Goal: Task Accomplishment & Management: Complete application form

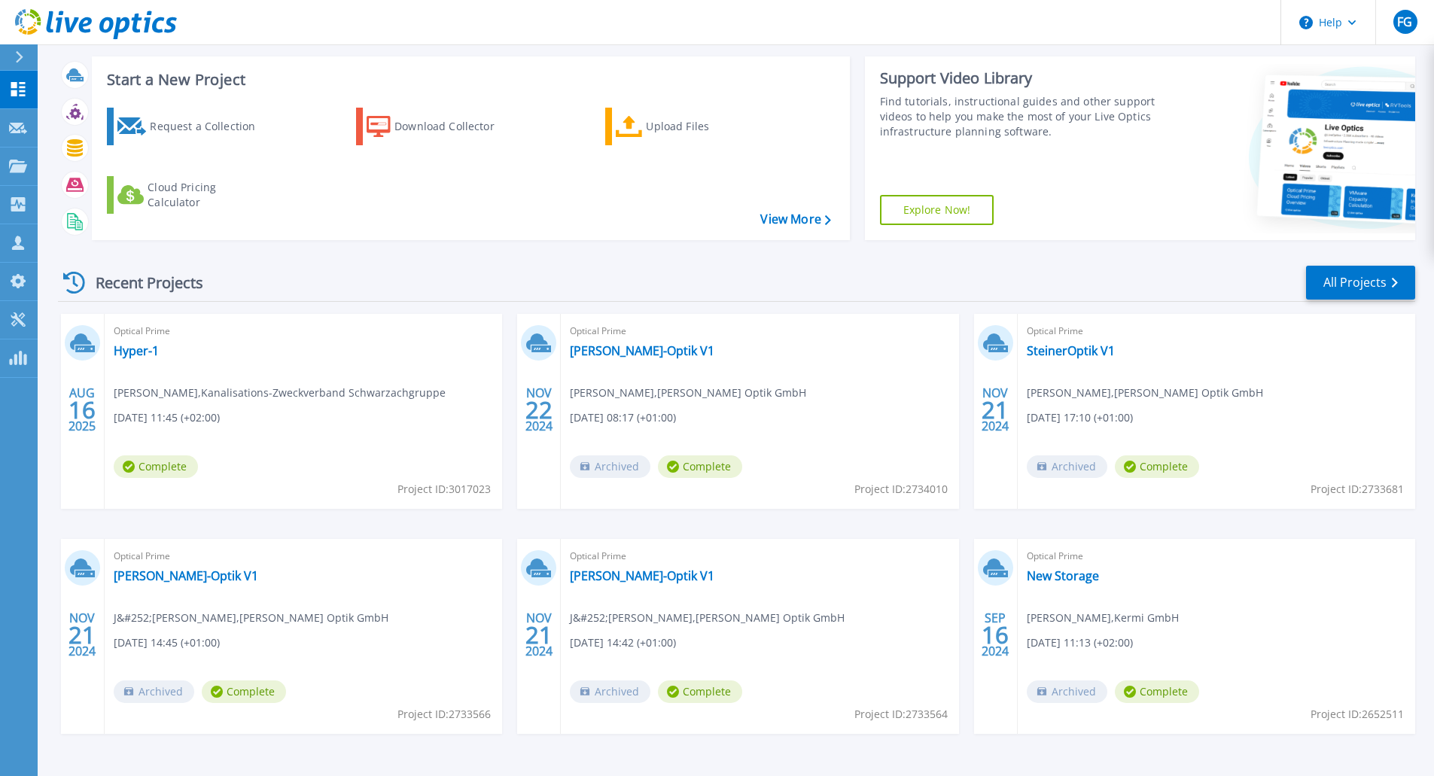
scroll to position [121, 0]
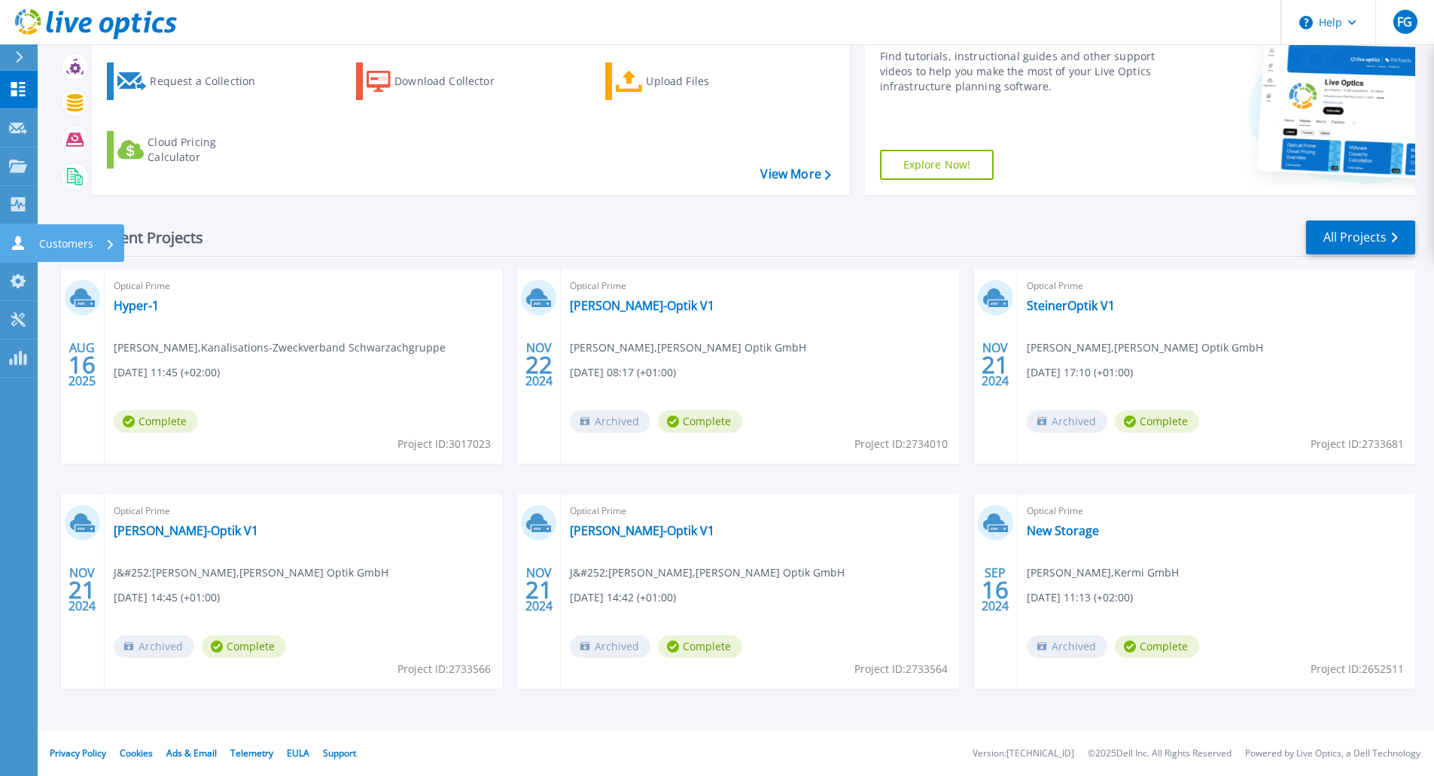
click at [19, 245] on icon at bounding box center [18, 243] width 18 height 14
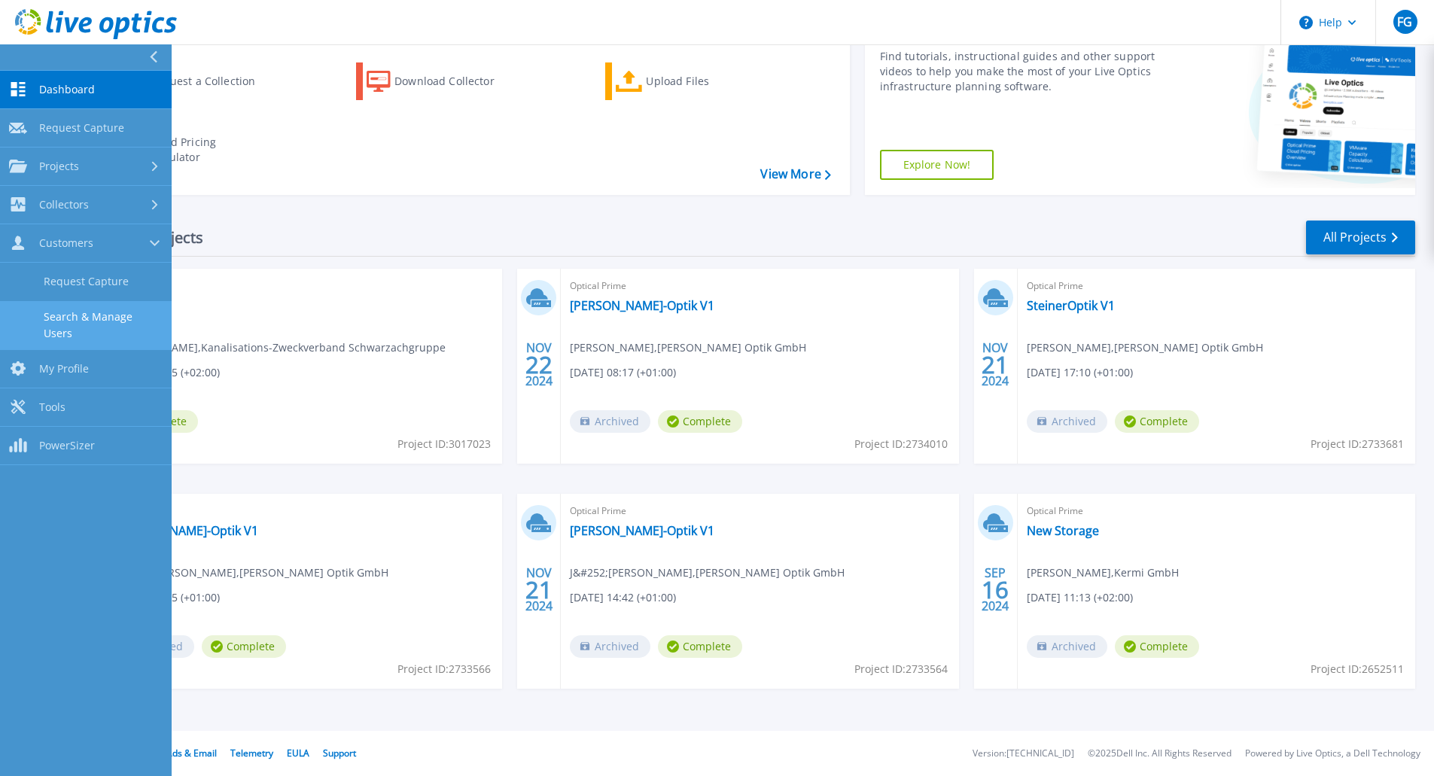
click at [80, 318] on link "Search & Manage Users" at bounding box center [86, 325] width 172 height 48
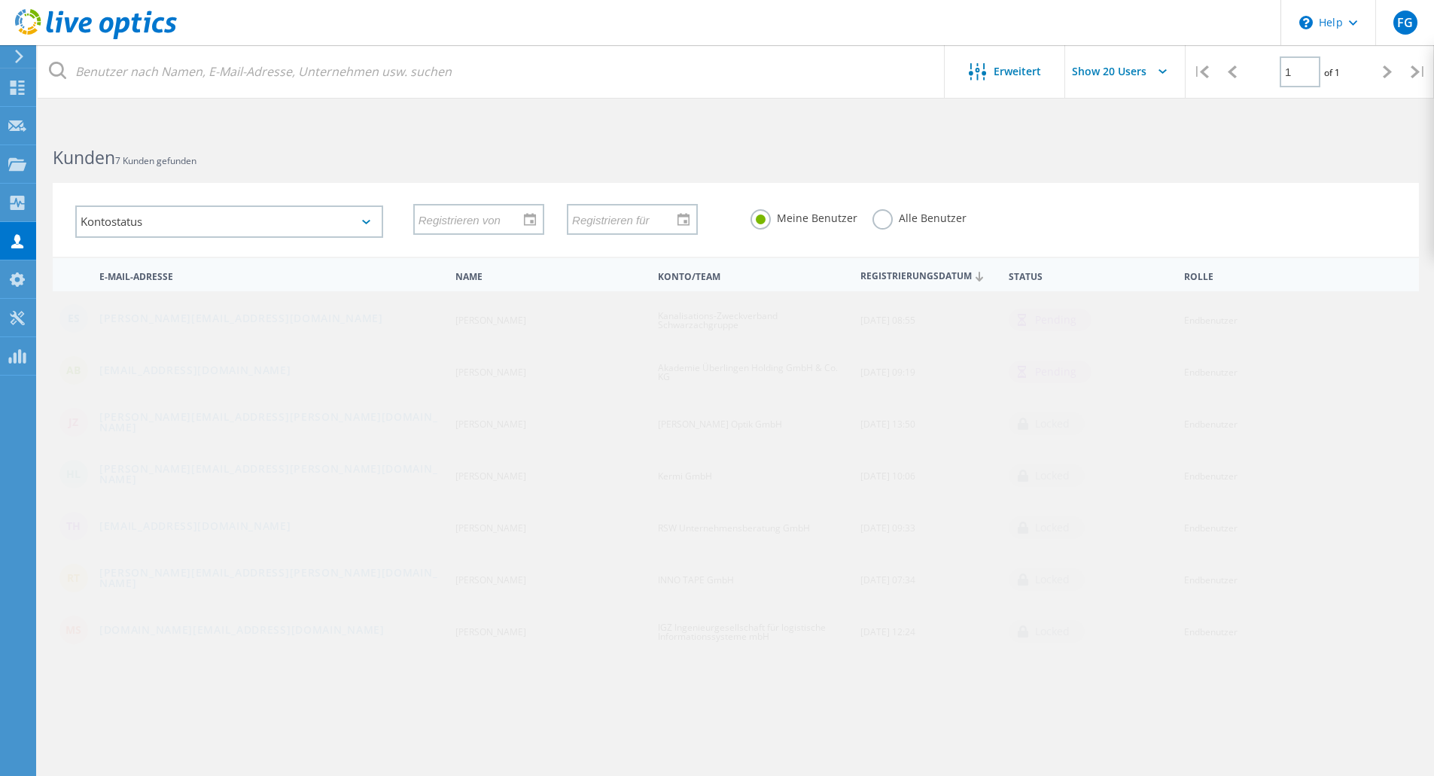
click at [889, 224] on label "Alle Benutzer" at bounding box center [920, 216] width 94 height 14
click at [0, 0] on input "Alle Benutzer" at bounding box center [0, 0] width 0 height 0
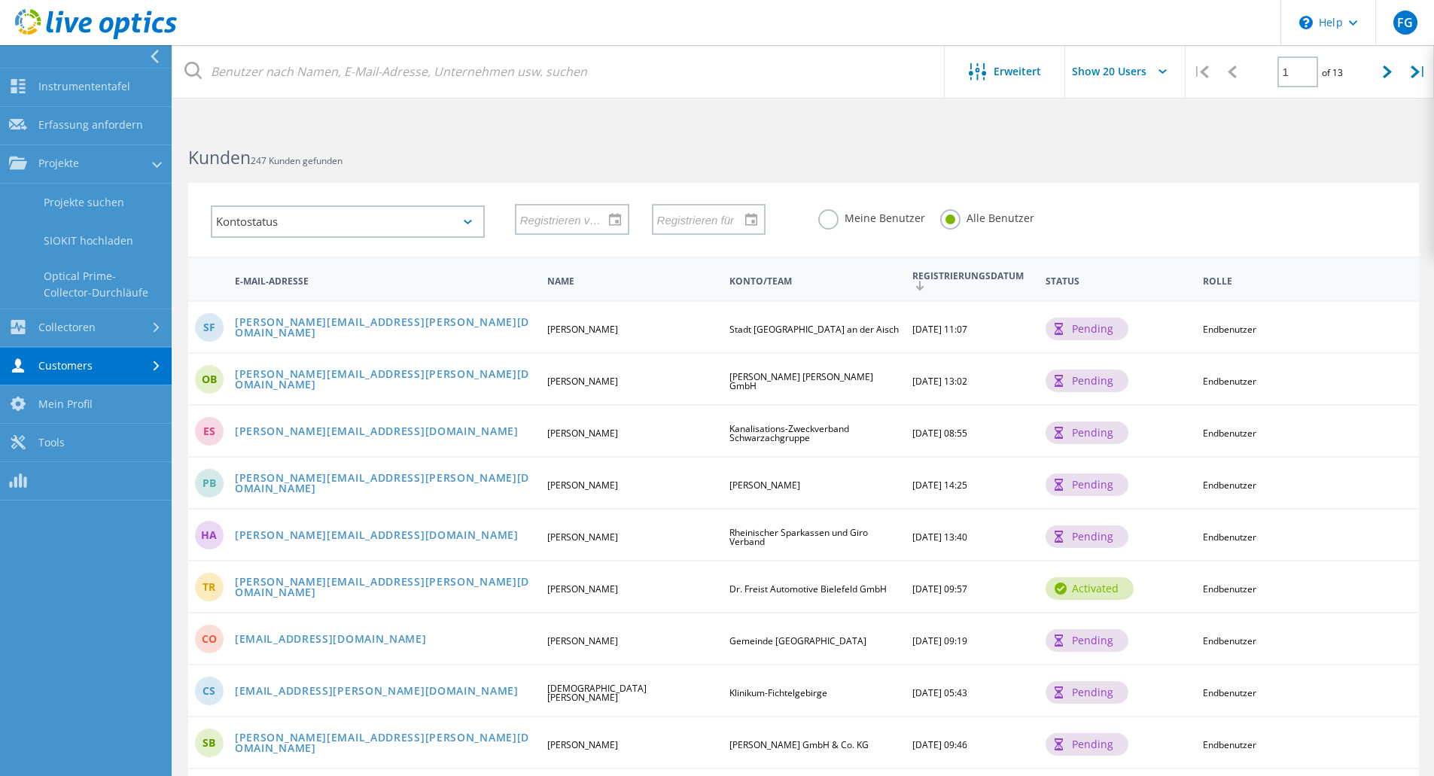
click at [73, 361] on link "Customers" at bounding box center [86, 367] width 172 height 38
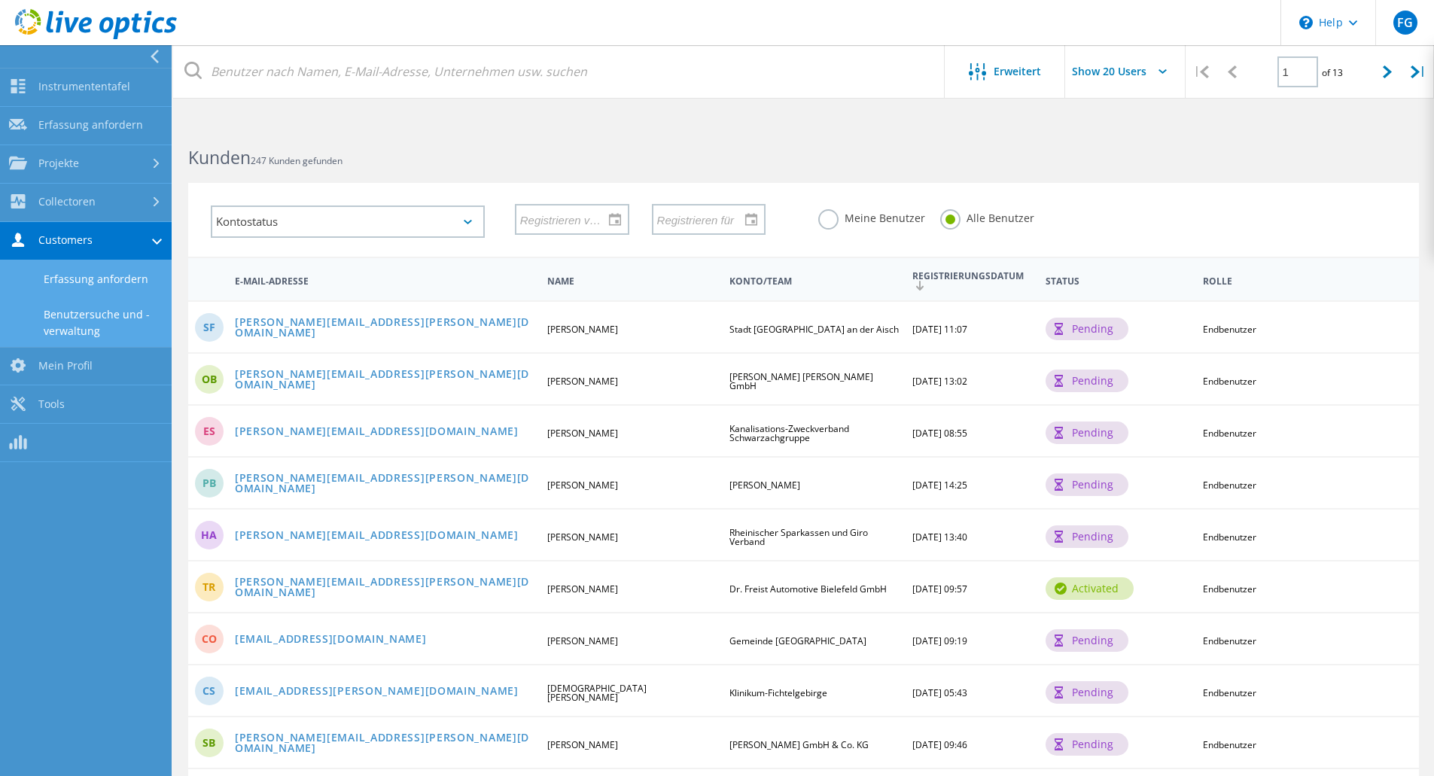
click at [75, 290] on link "Erfassung anfordern" at bounding box center [86, 280] width 172 height 38
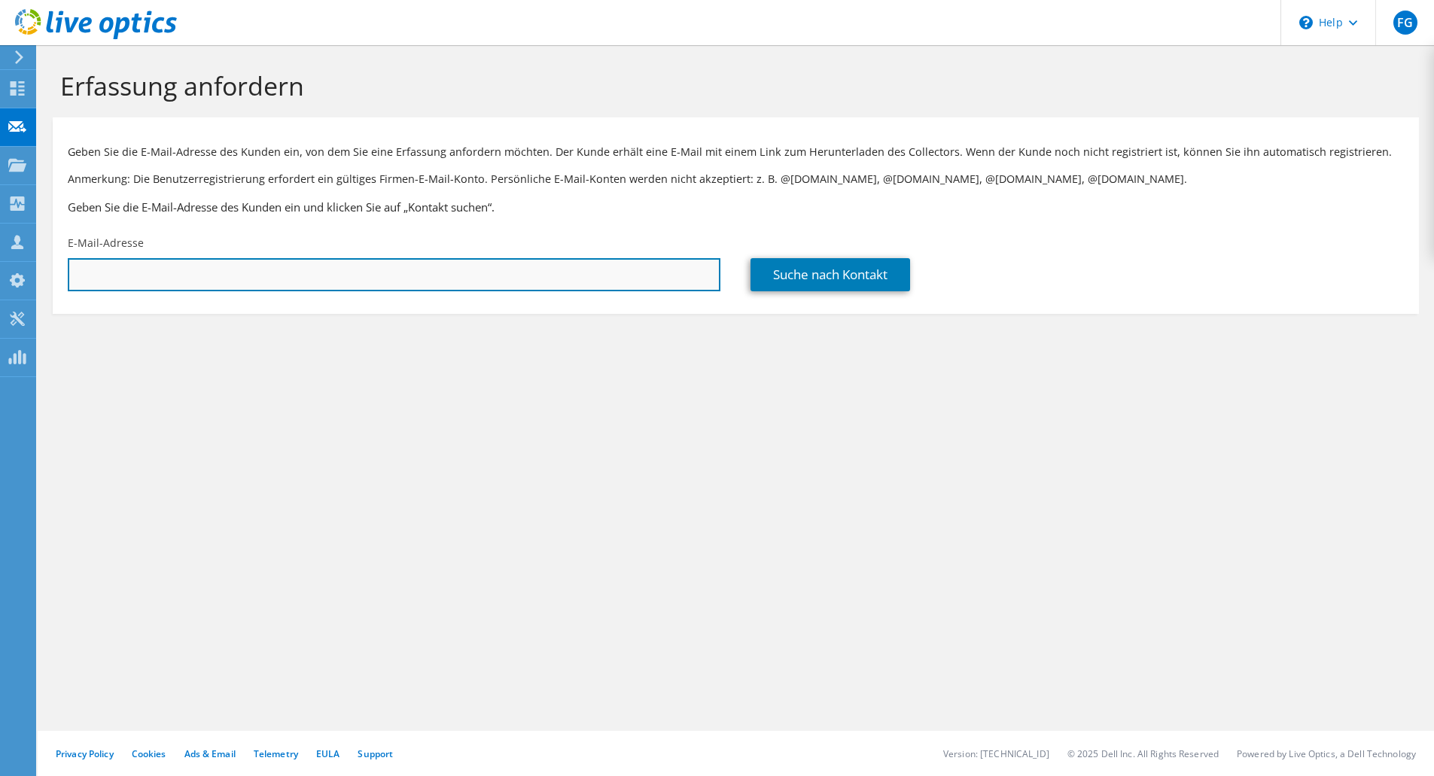
click at [188, 276] on input "text" at bounding box center [394, 274] width 653 height 33
type input "s"
click at [218, 261] on input "text" at bounding box center [394, 274] width 653 height 33
paste input "Benjamin.Schreiber@3AComposites.com"
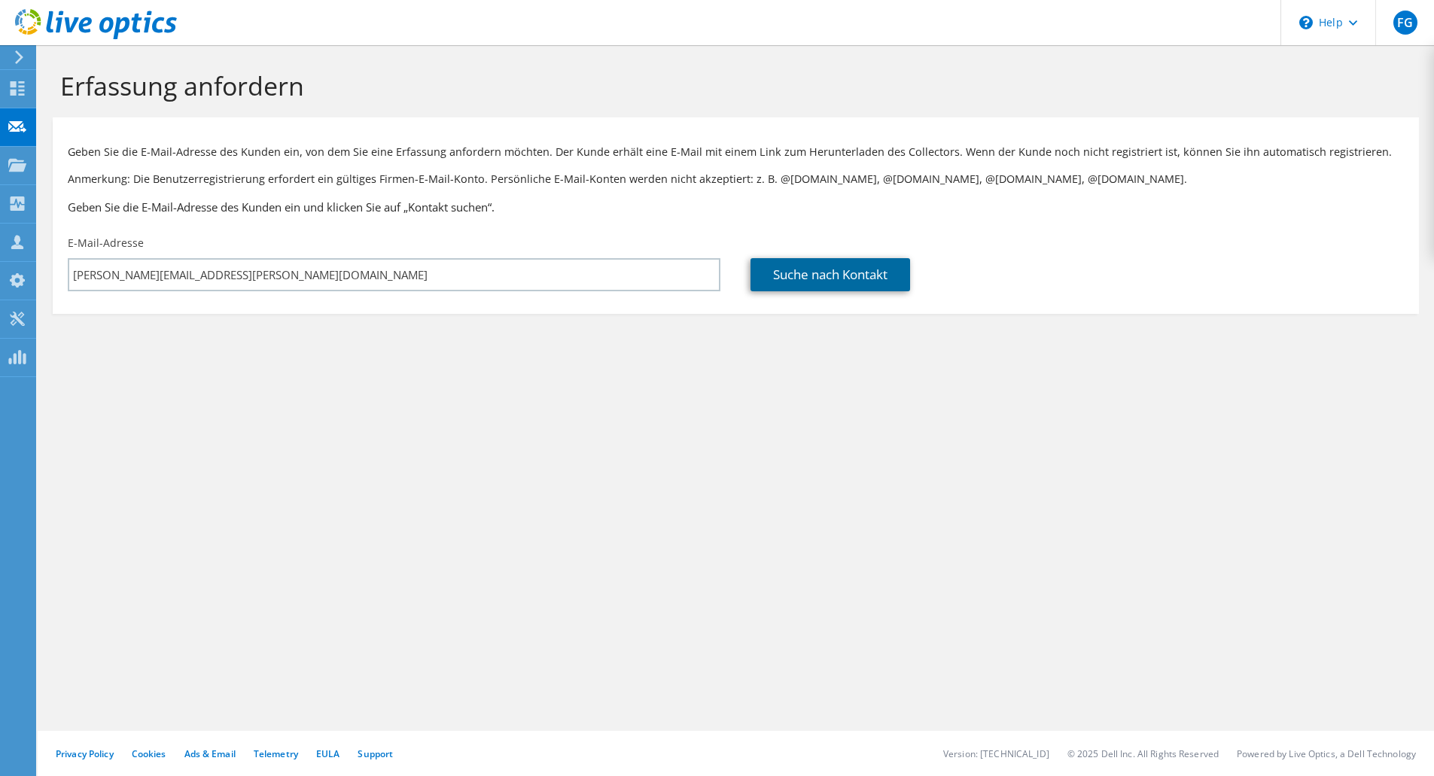
click at [840, 271] on link "Suche nach Kontakt" at bounding box center [831, 274] width 160 height 33
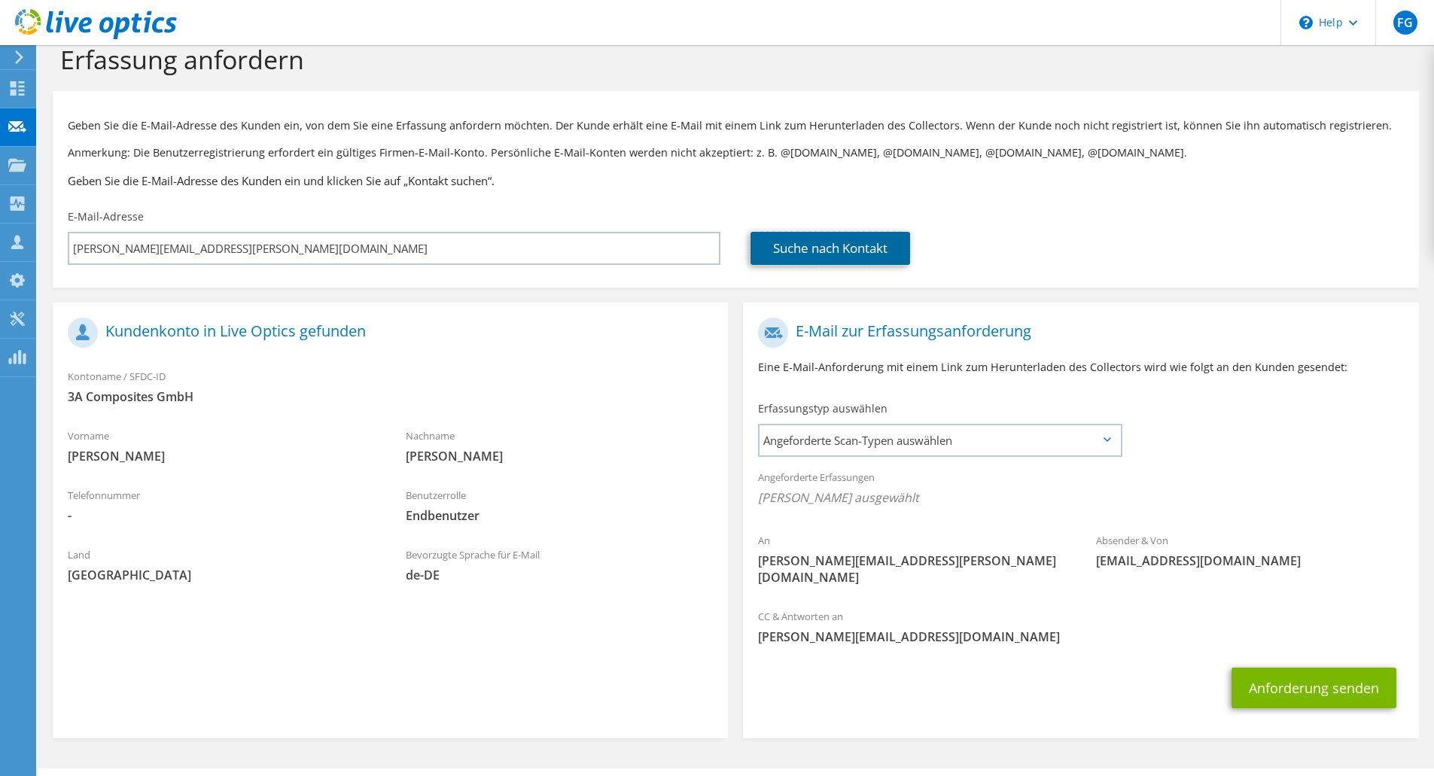
scroll to position [47, 0]
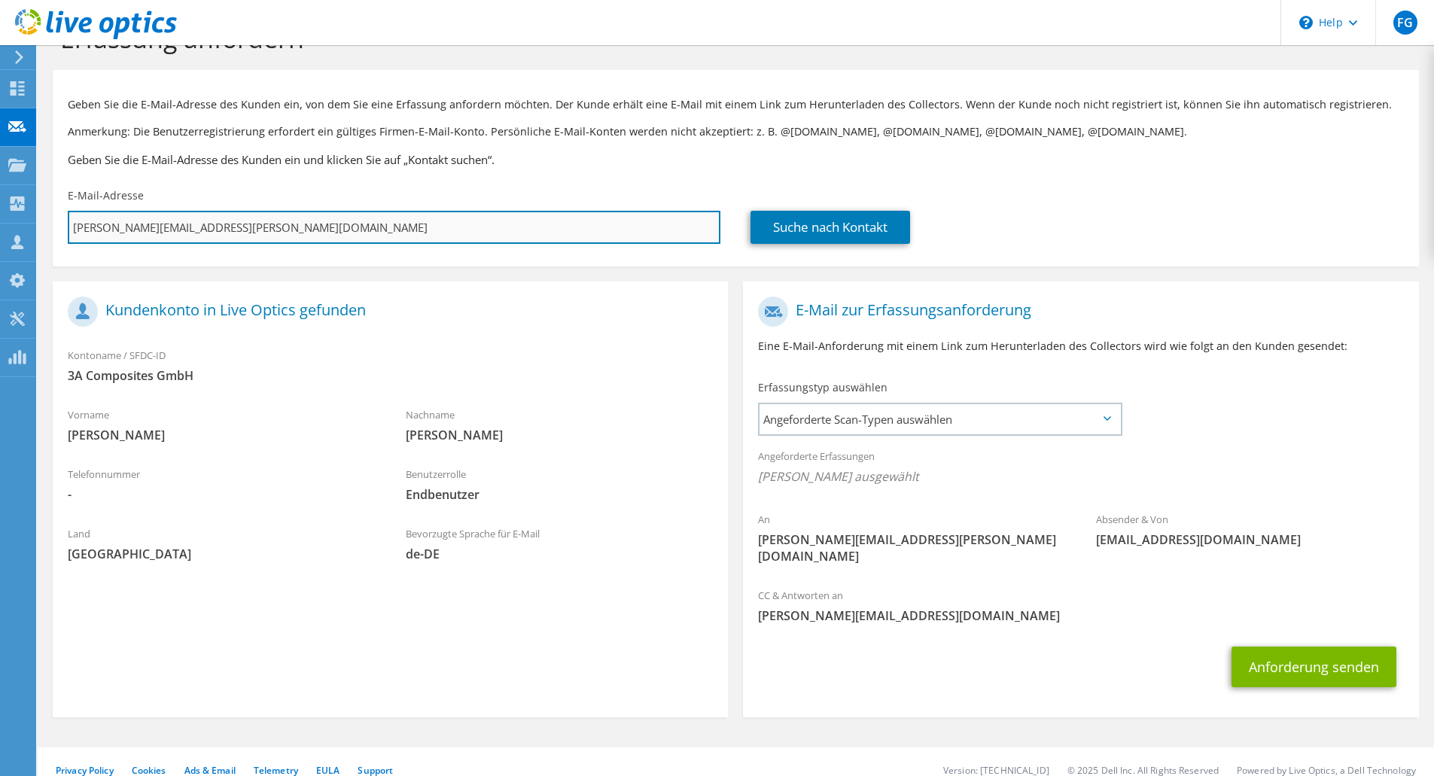
click at [296, 229] on input "Benjamin.Schreiber@3AComposites.com" at bounding box center [394, 227] width 653 height 33
drag, startPoint x: 298, startPoint y: 226, endPoint x: 46, endPoint y: 217, distance: 252.4
click at [46, 217] on section "Erfassung anfordern Geben Sie die E-Mail-Adresse des Kunden ein, von dem Sie ei…" at bounding box center [736, 395] width 1397 height 795
paste input "Sing_IT@3ac"
type input "Sing_IT@3acomposites.com"
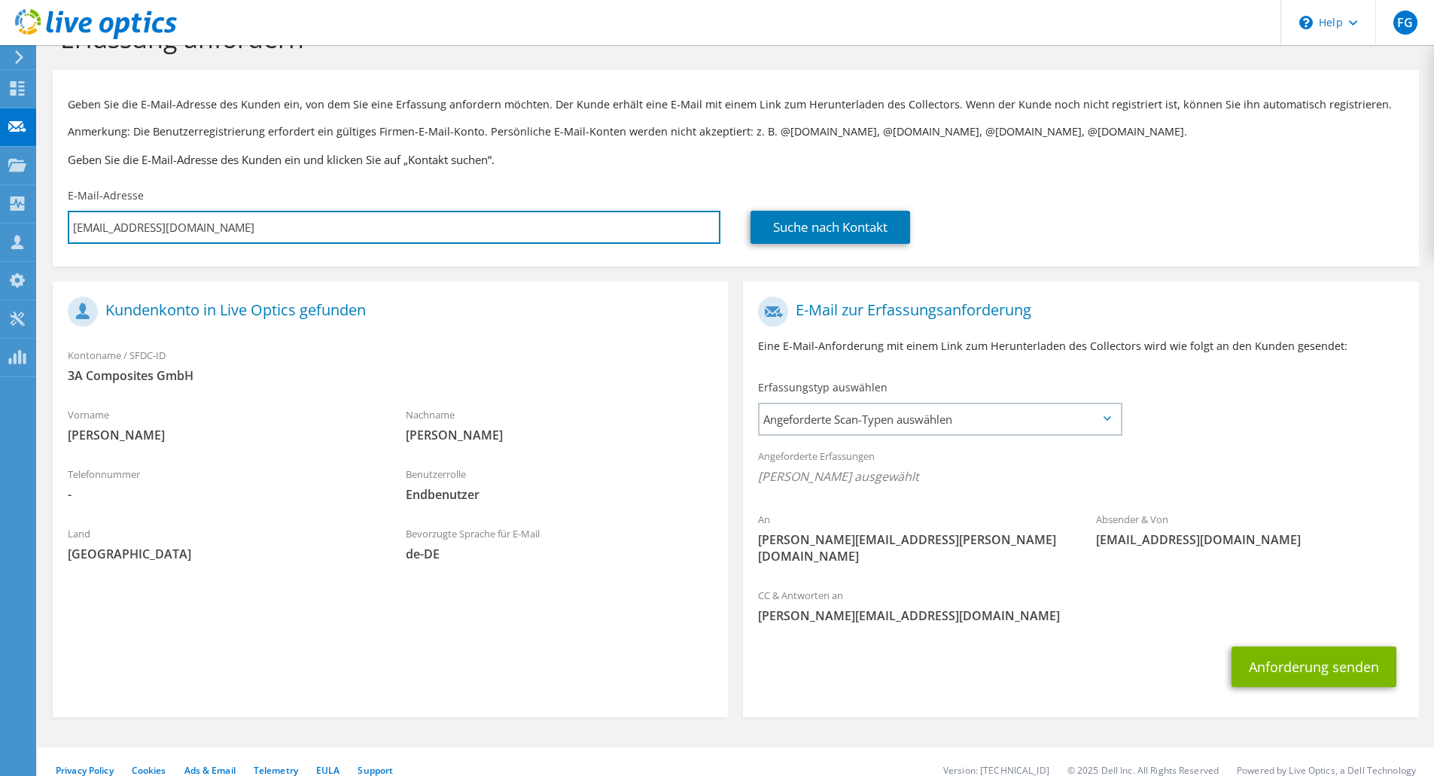
type input "Auswählen"
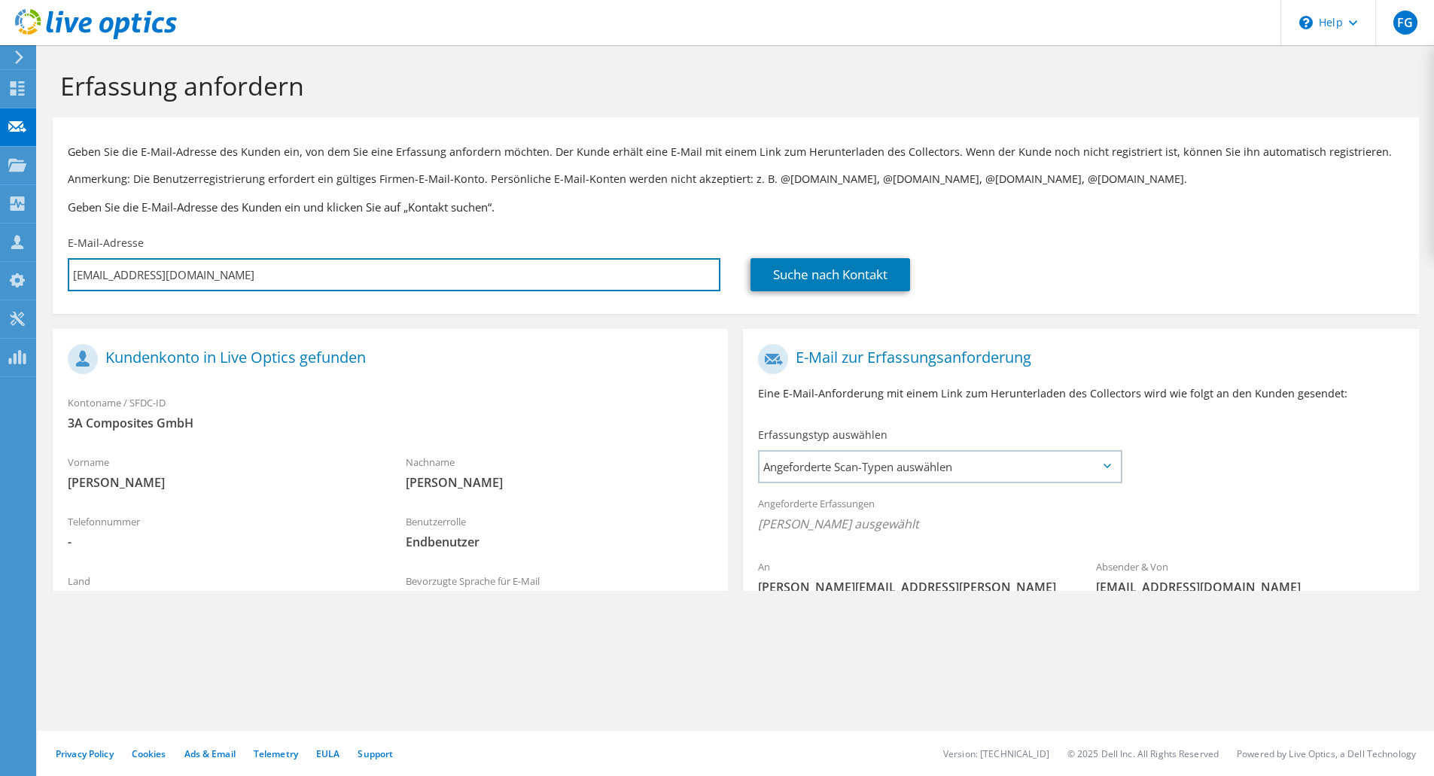
scroll to position [0, 0]
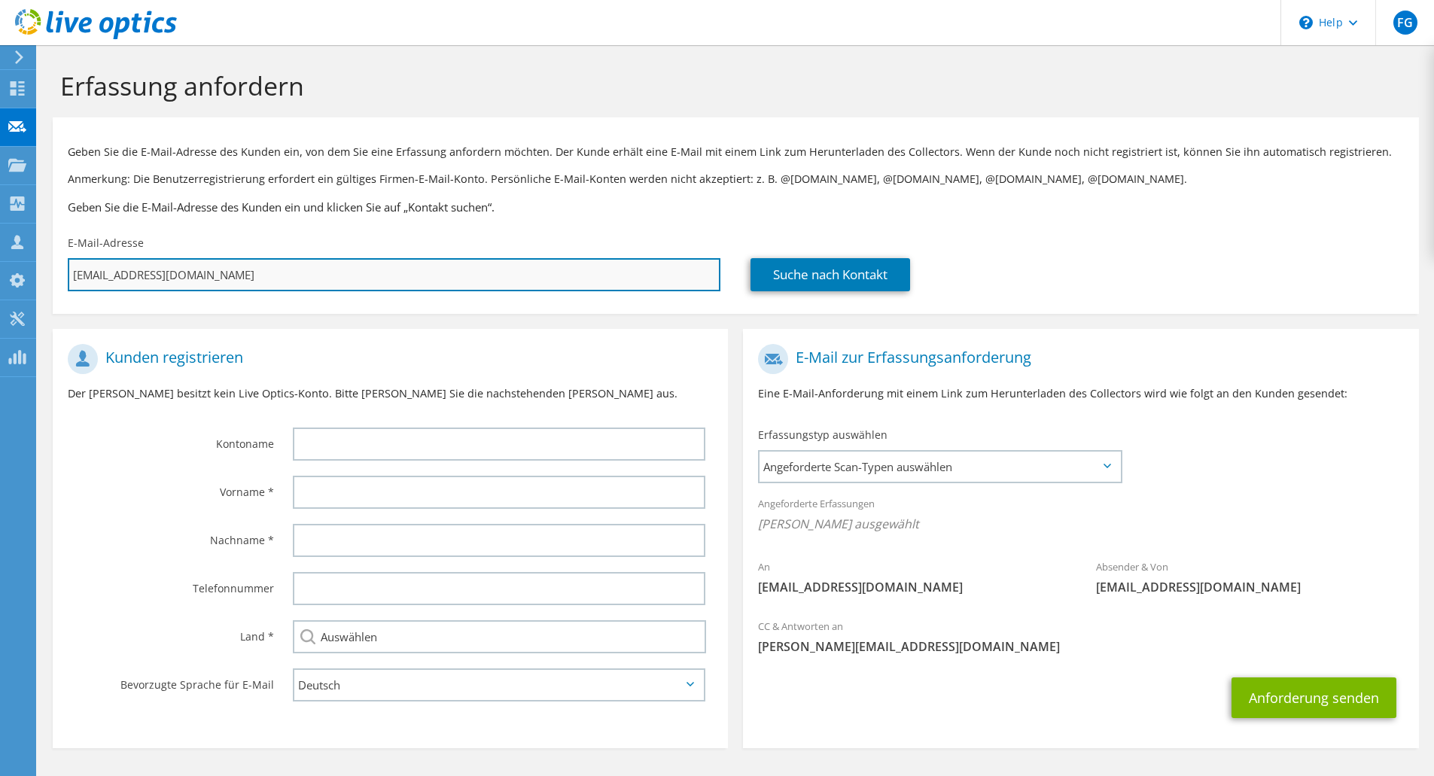
click at [278, 273] on input "Sing_IT@3acomposites.com" at bounding box center [394, 274] width 653 height 33
drag, startPoint x: 278, startPoint y: 273, endPoint x: -20, endPoint y: 279, distance: 297.5
click at [0, 279] on html "FG Teammitglied Florian Geier f.geier@mr-daten.de MR Datentechnik Vertriebs- un…" at bounding box center [717, 388] width 1434 height 776
paste input "Benjamin.Schreiber@3AC"
type input "Benjamin.Schreiber@3AComposites.com"
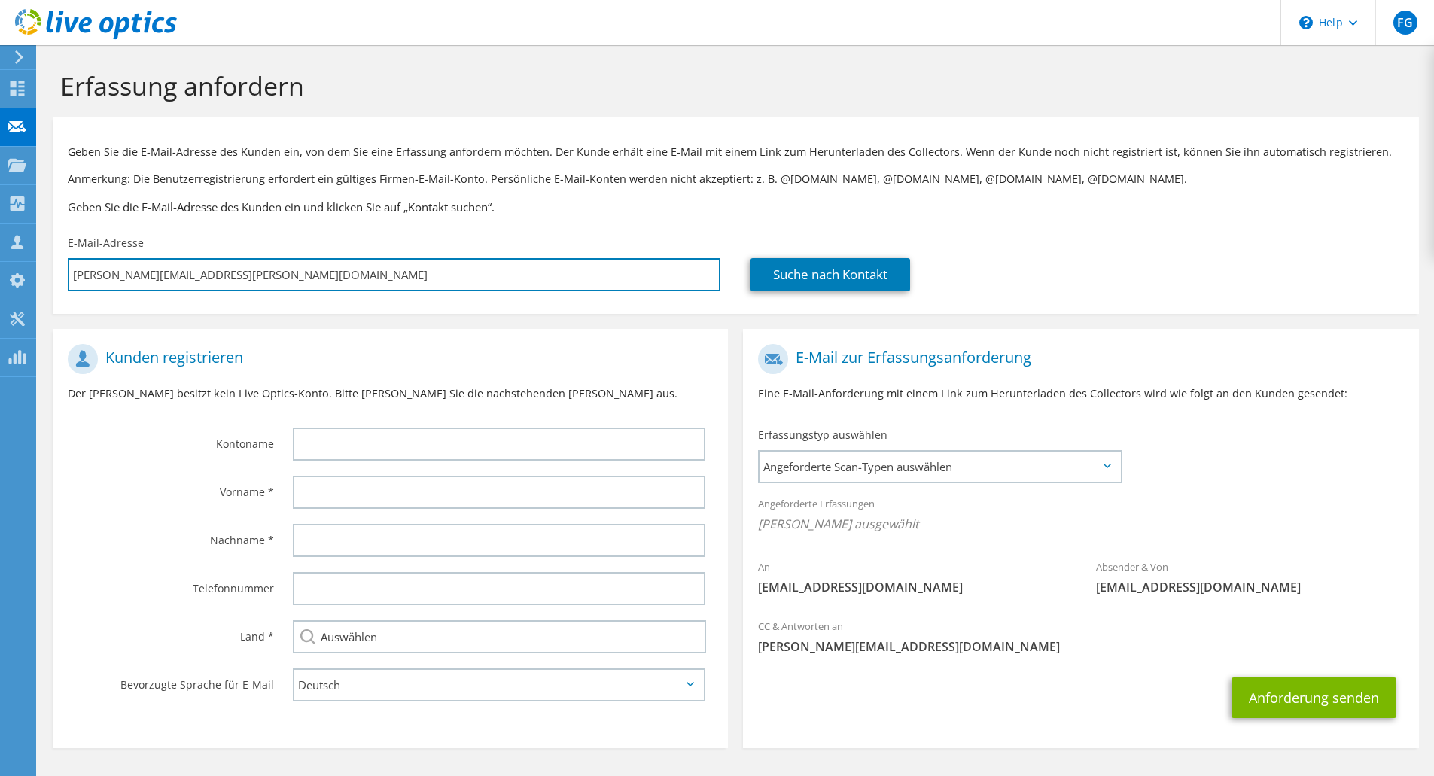
type input "Auswählen"
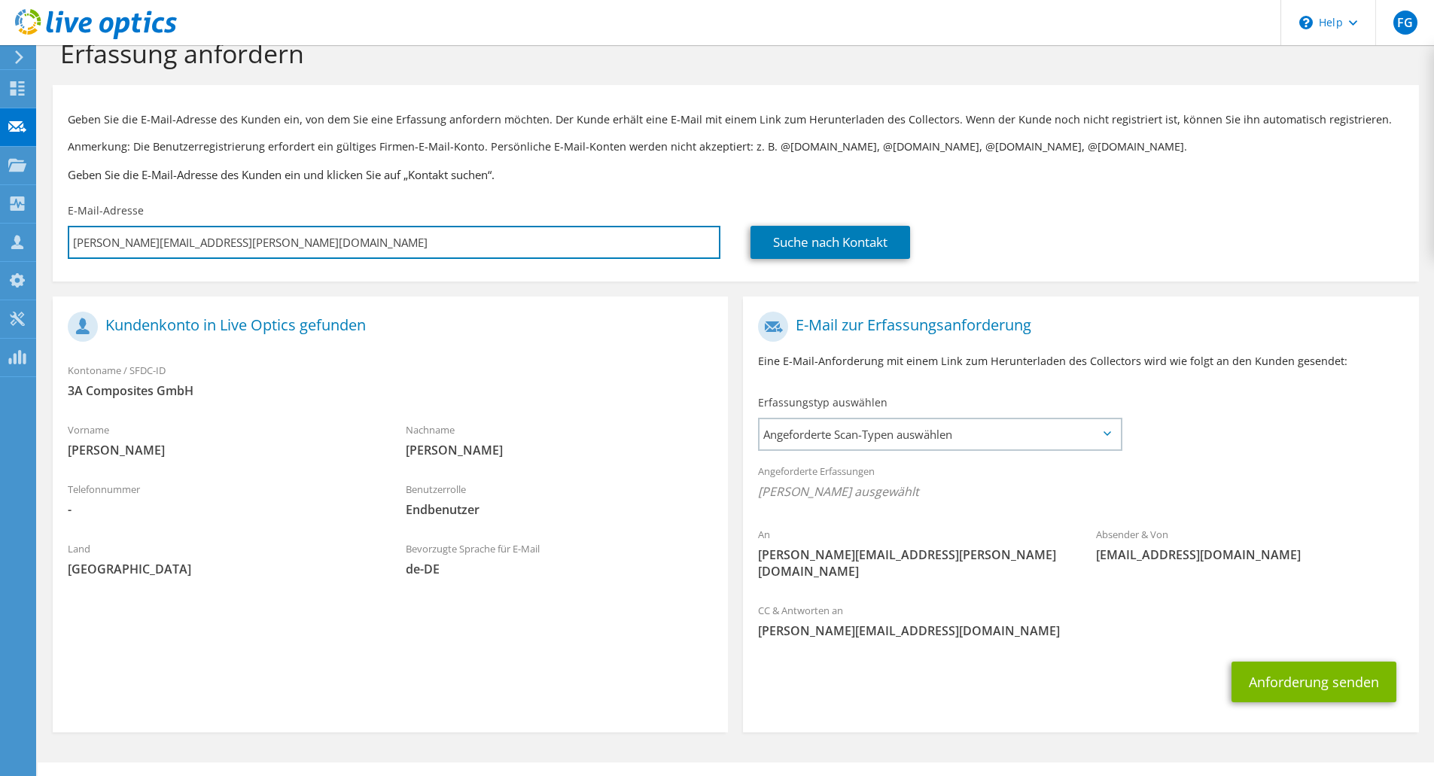
scroll to position [47, 0]
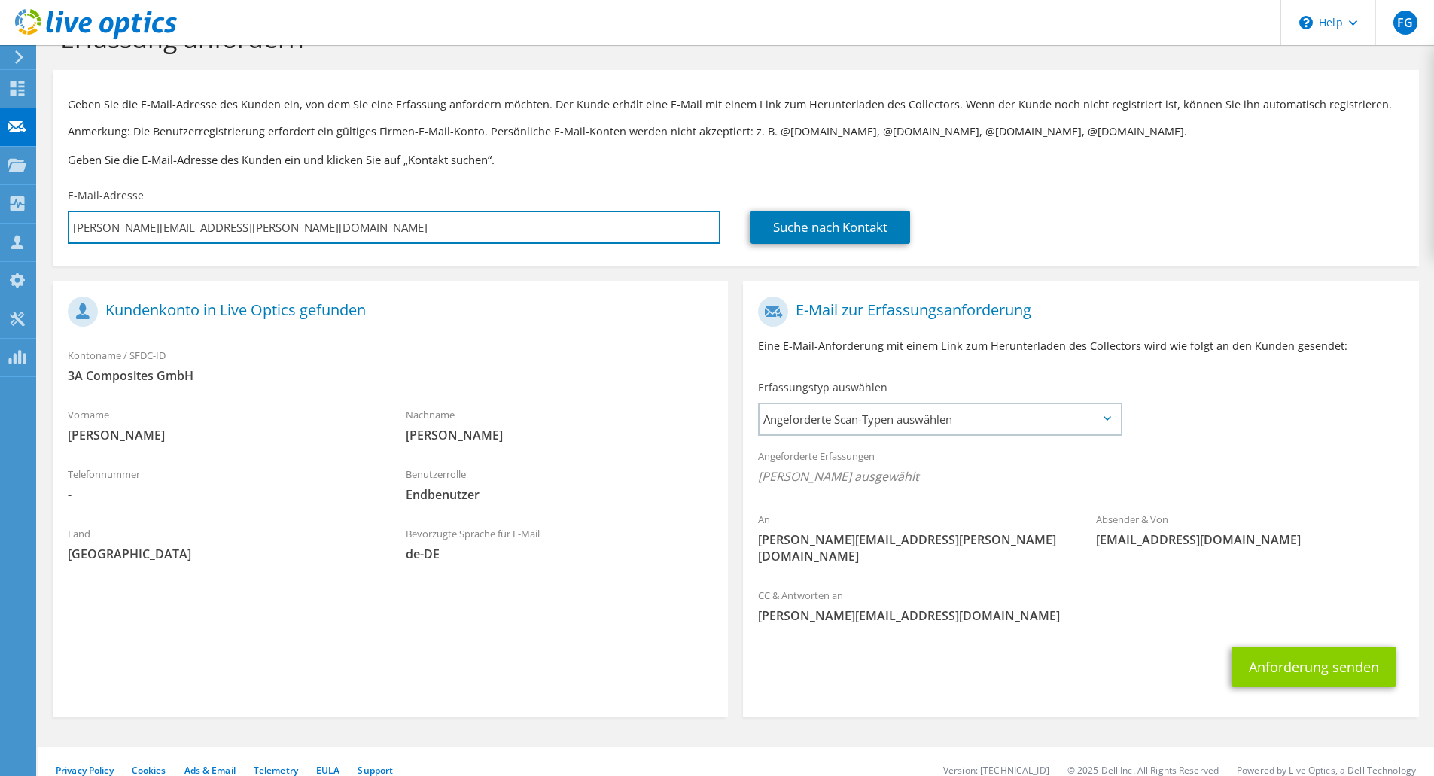
type input "Benjamin.Schreiber@3AComposites.com"
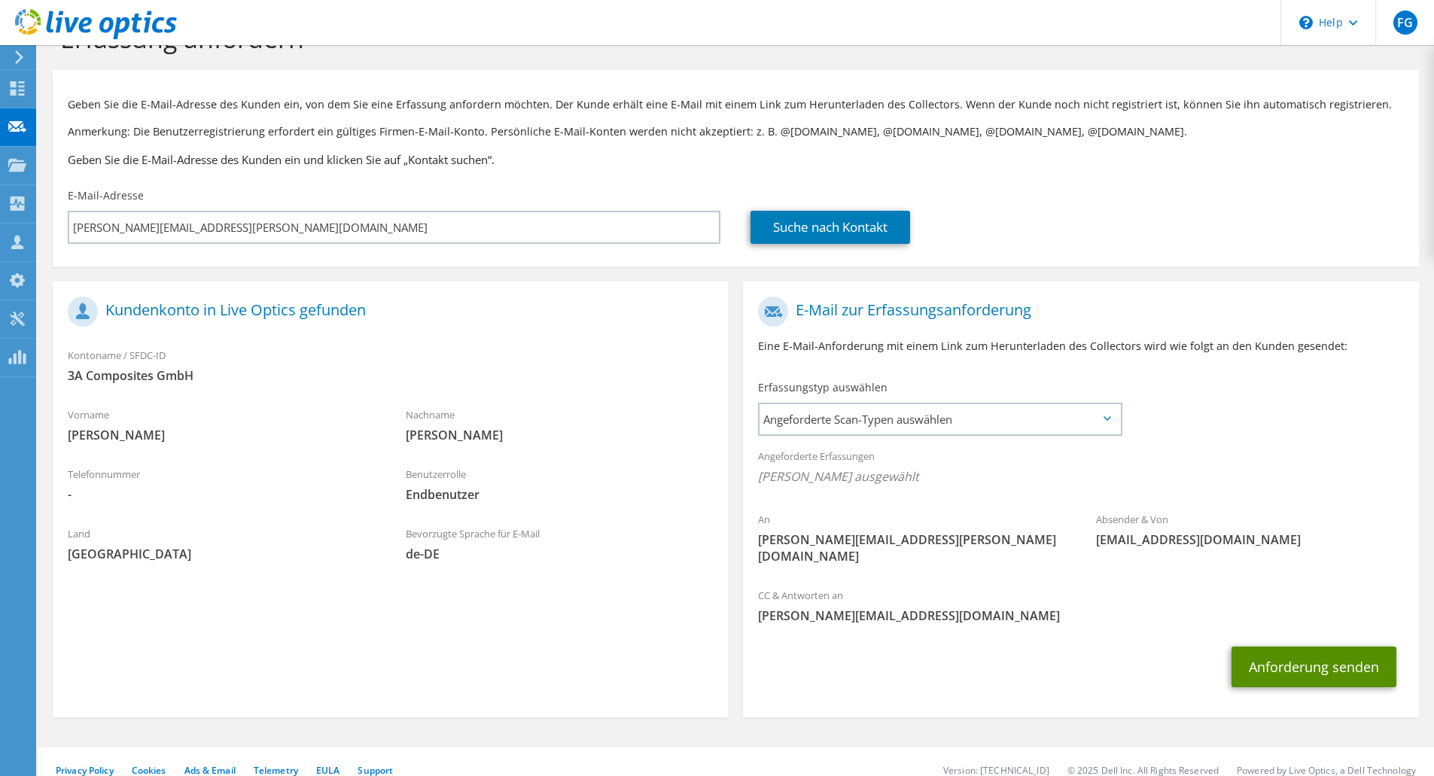
click at [1312, 654] on button "Anforderung senden" at bounding box center [1314, 667] width 165 height 41
